Goal: Information Seeking & Learning: Learn about a topic

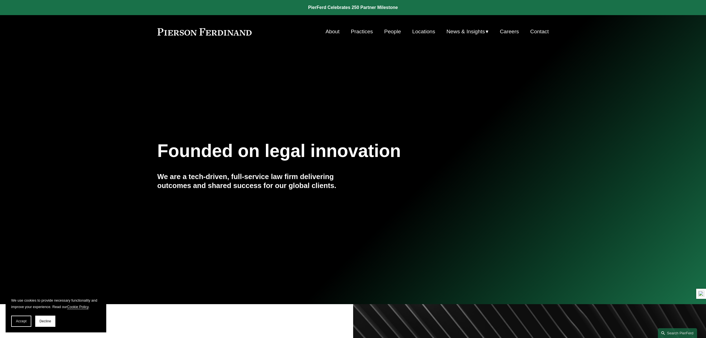
click at [357, 33] on link "Practices" at bounding box center [362, 31] width 22 height 11
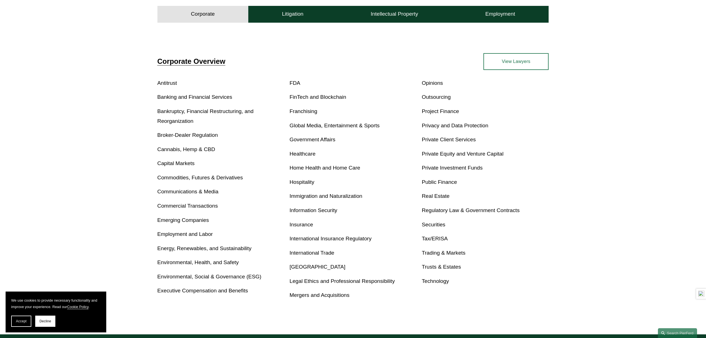
scroll to position [336, 0]
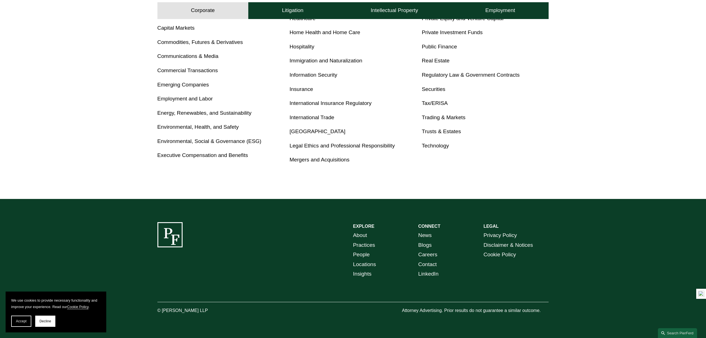
click at [355, 153] on div "Antitrust Banking and Financial Services Bankruptcy, Financial Restructuring, a…" at bounding box center [352, 54] width 391 height 222
click at [351, 144] on link "Legal Ethics and Professional Responsibility" at bounding box center [342, 146] width 105 height 6
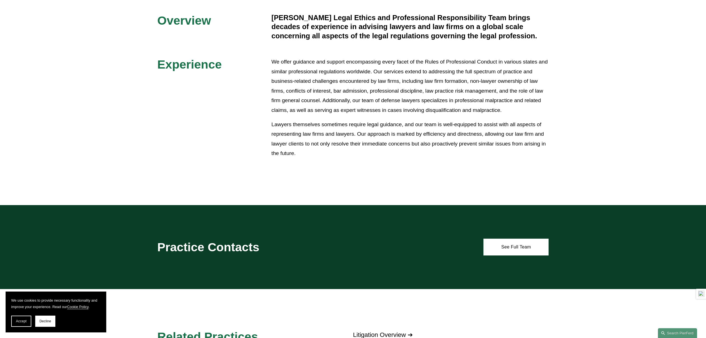
scroll to position [294, 0]
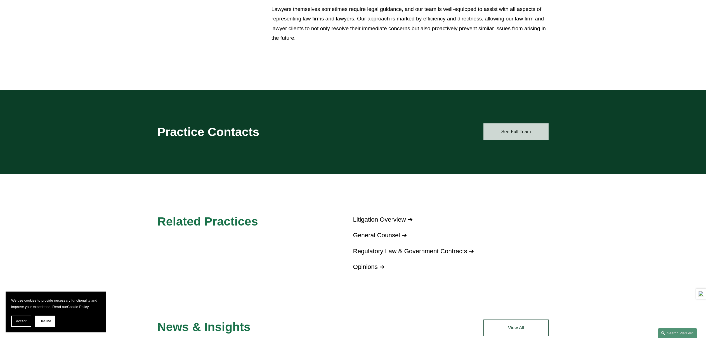
click at [524, 132] on link "See Full Team" at bounding box center [515, 131] width 65 height 17
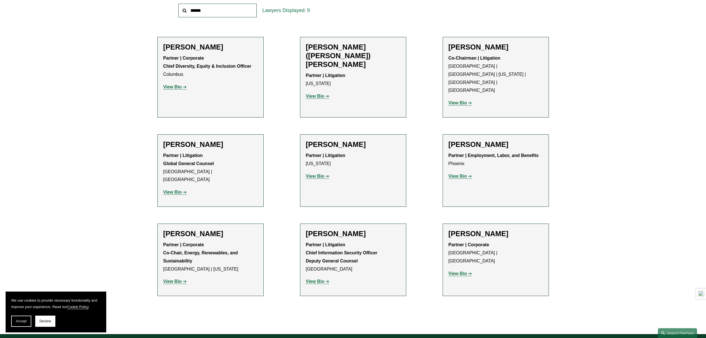
scroll to position [299, 0]
